Goal: Task Accomplishment & Management: Manage account settings

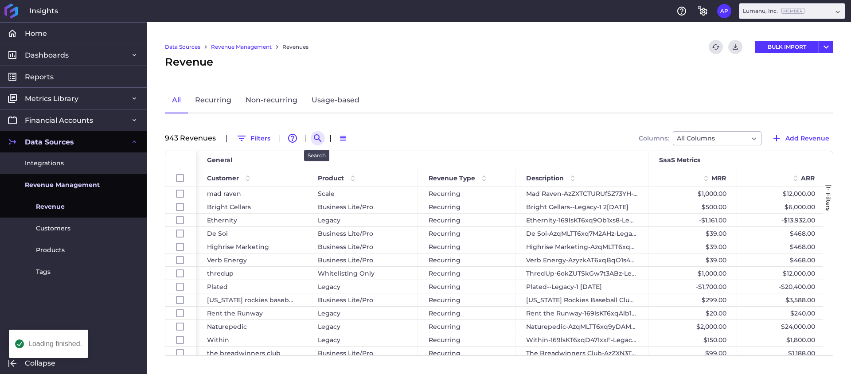
click at [319, 138] on icon "Search by" at bounding box center [318, 138] width 11 height 11
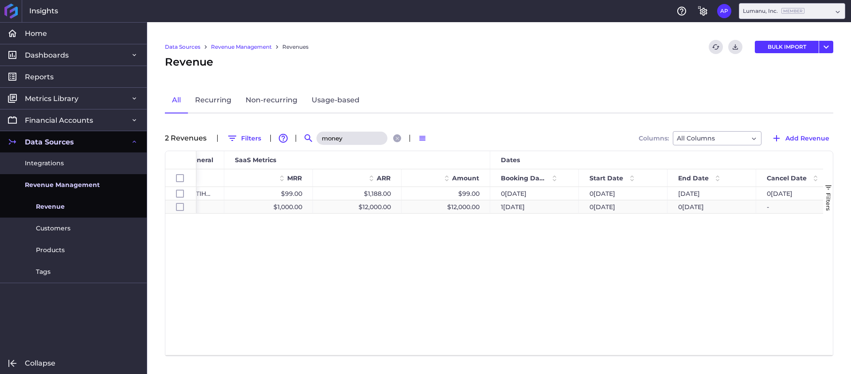
scroll to position [0, 436]
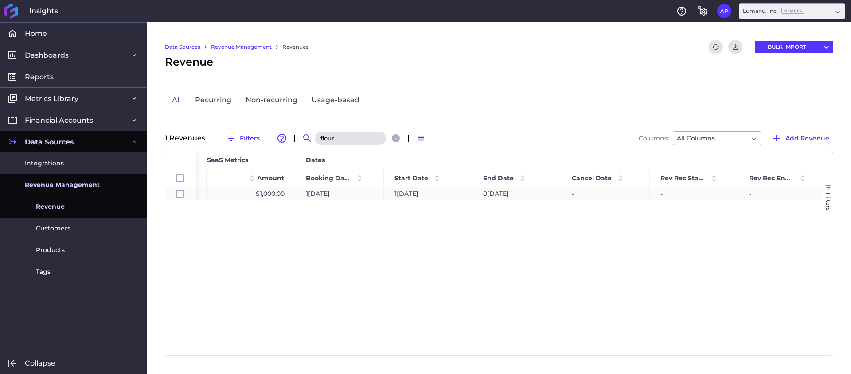
type input "fleur"
click at [602, 187] on div "-" at bounding box center [605, 193] width 89 height 13
checkbox input "true"
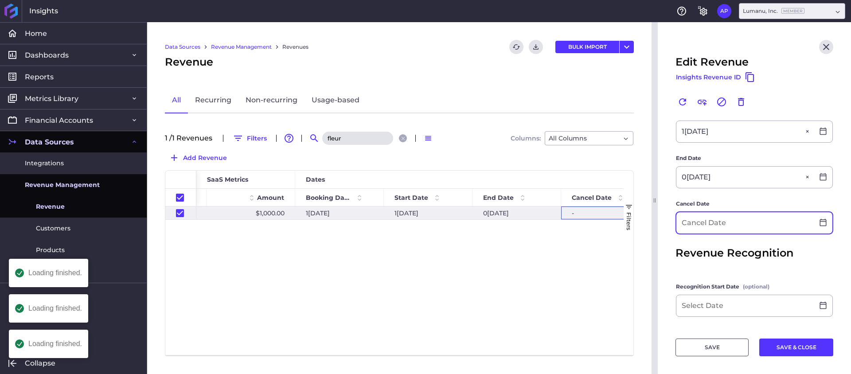
click at [729, 229] on input at bounding box center [745, 222] width 137 height 21
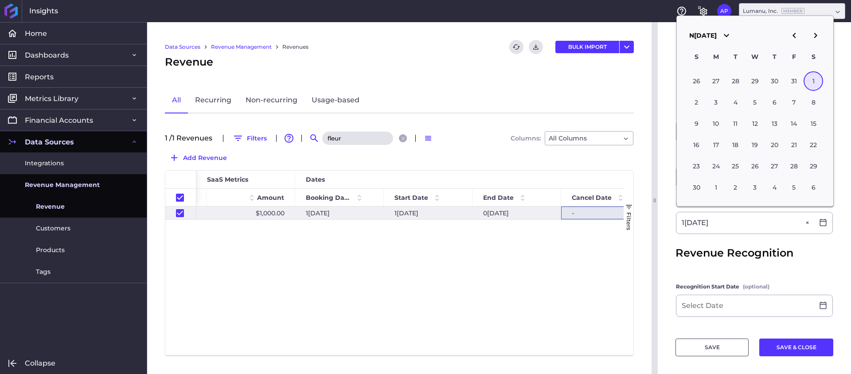
type input "1[DATE]"
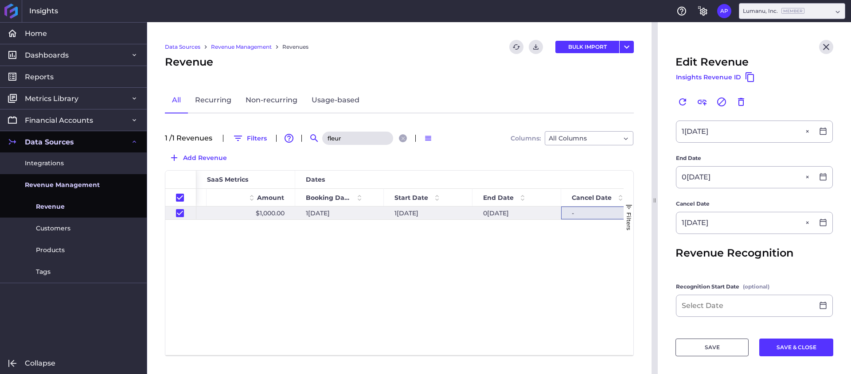
click at [779, 272] on form "Customer fleur du mal fleur du mal Product Legacy Legacy Recurring Description …" at bounding box center [755, 135] width 158 height 528
click at [789, 343] on button "SAVE & CLOSE" at bounding box center [797, 348] width 74 height 18
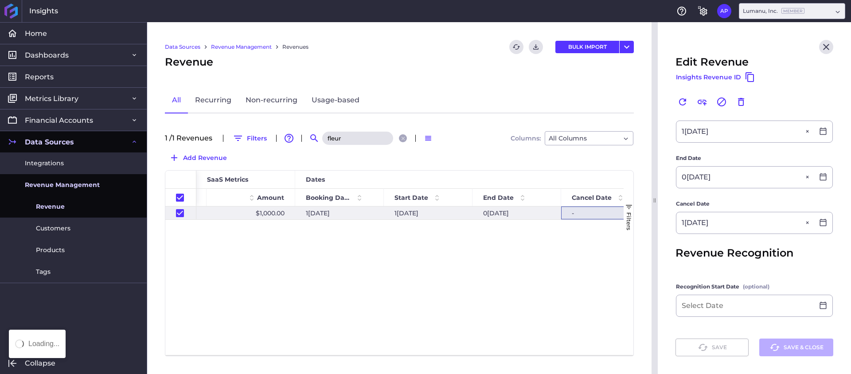
checkbox input "false"
